Goal: Subscribe to service/newsletter

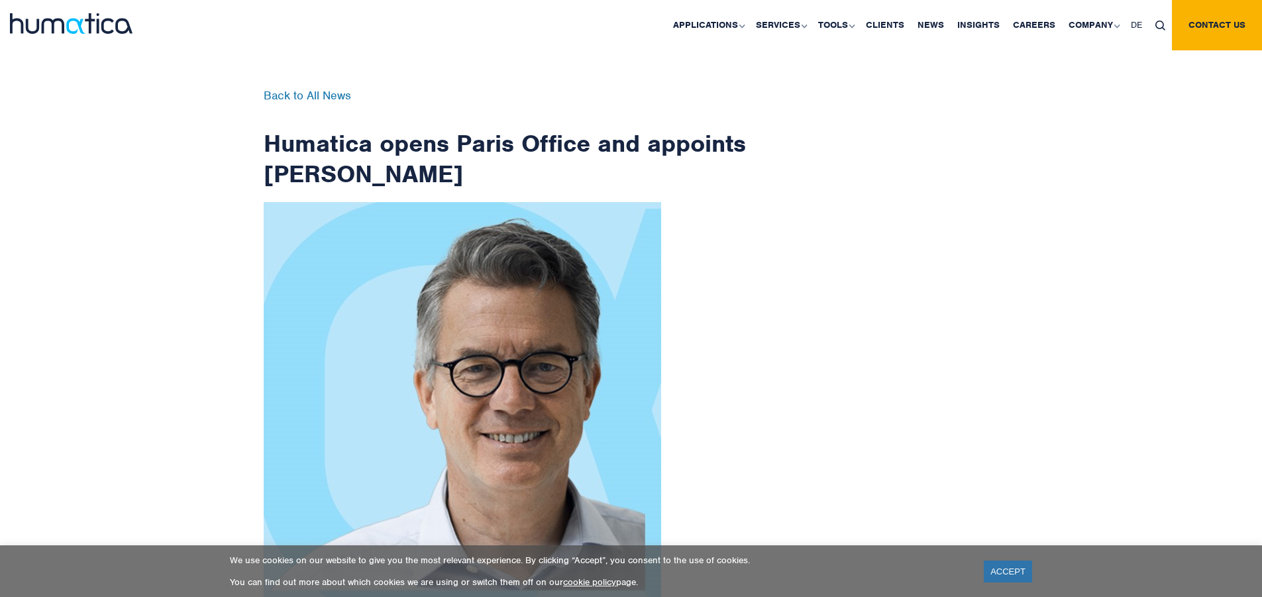
scroll to position [2113, 0]
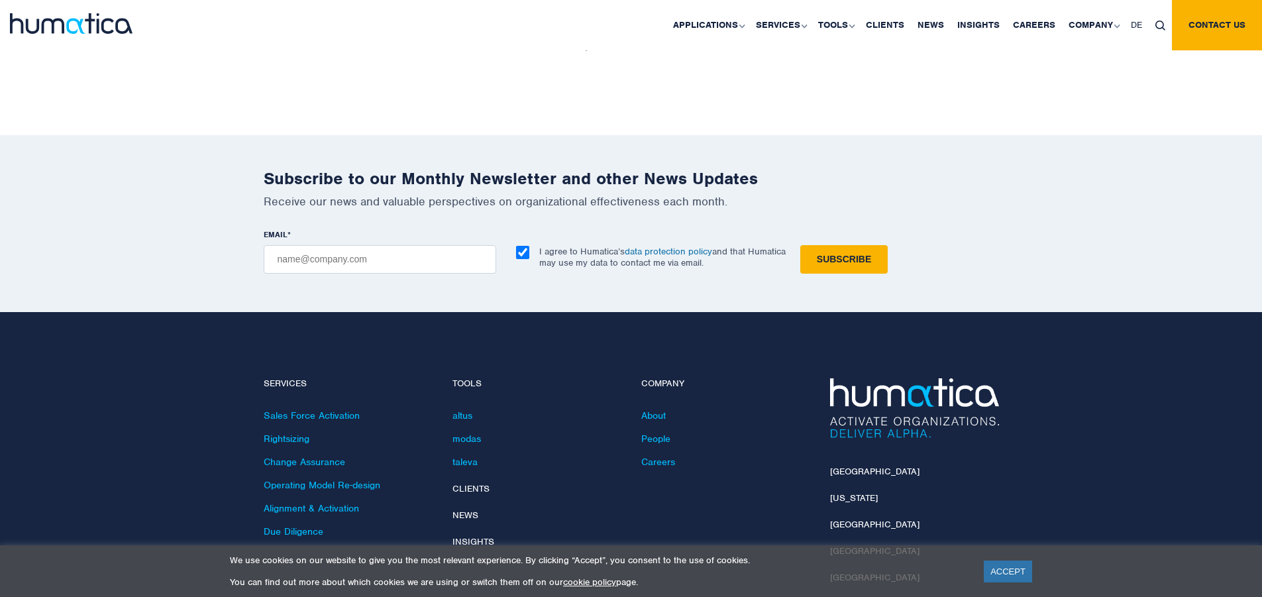
checkbox input "true"
type input "[EMAIL_ADDRESS][DOMAIN_NAME]"
click at [800, 245] on input "Subscribe" at bounding box center [843, 259] width 87 height 28
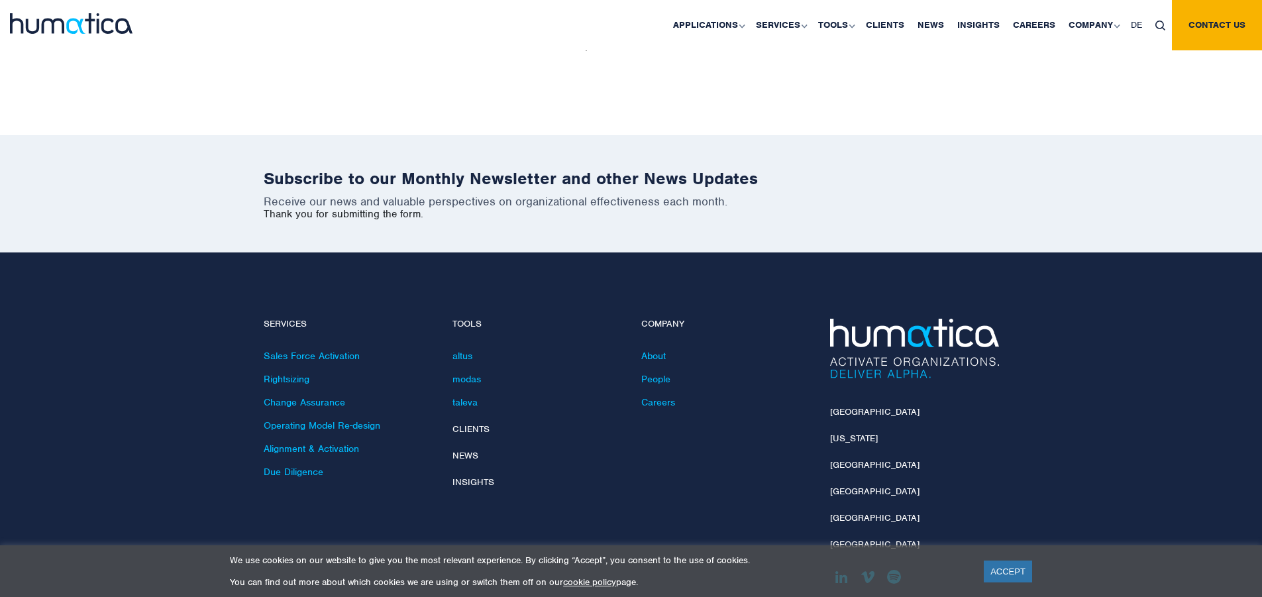
scroll to position [2053, 0]
